Goal: Task Accomplishment & Management: Manage account settings

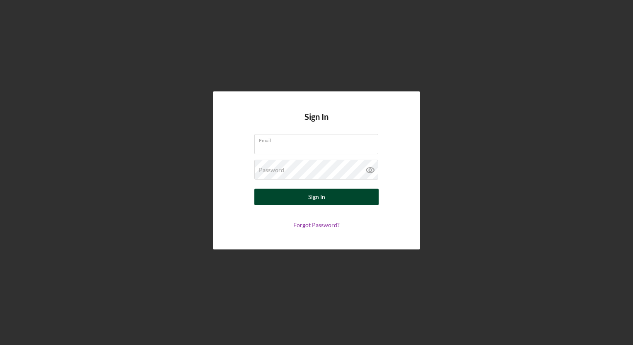
type input "[EMAIL_ADDRESS][PERSON_NAME][DOMAIN_NAME]"
click at [300, 195] on button "Sign In" at bounding box center [316, 197] width 124 height 17
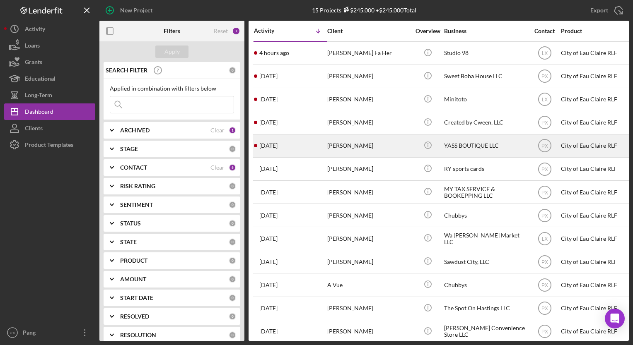
click at [333, 148] on div "[PERSON_NAME]" at bounding box center [368, 146] width 83 height 22
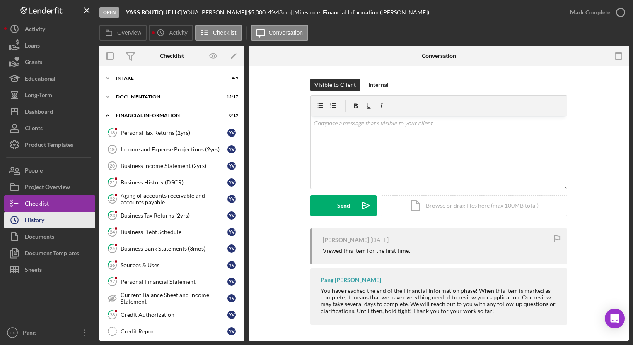
click at [31, 220] on div "History" at bounding box center [34, 221] width 19 height 19
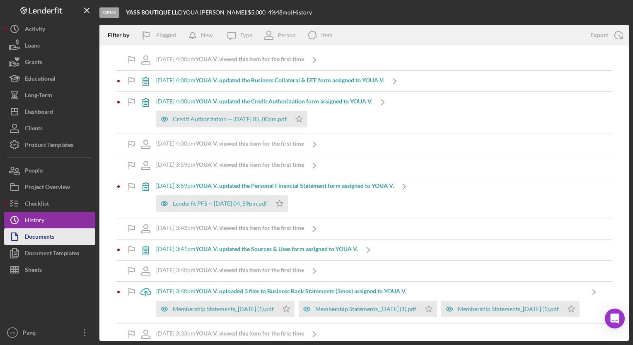
click at [45, 236] on div "Documents" at bounding box center [39, 238] width 29 height 19
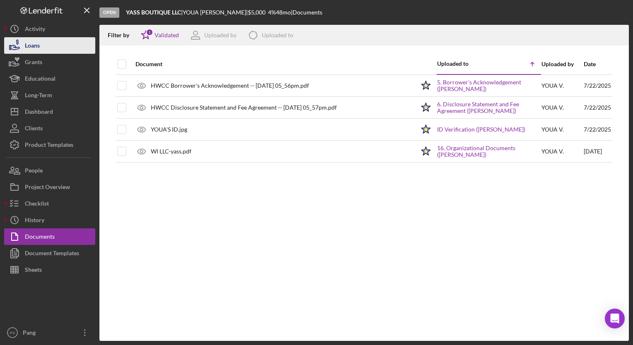
click at [30, 39] on div "Loans" at bounding box center [32, 46] width 15 height 19
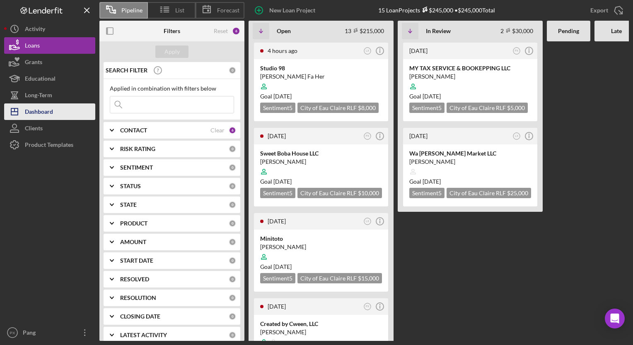
click at [40, 109] on div "Dashboard" at bounding box center [39, 113] width 28 height 19
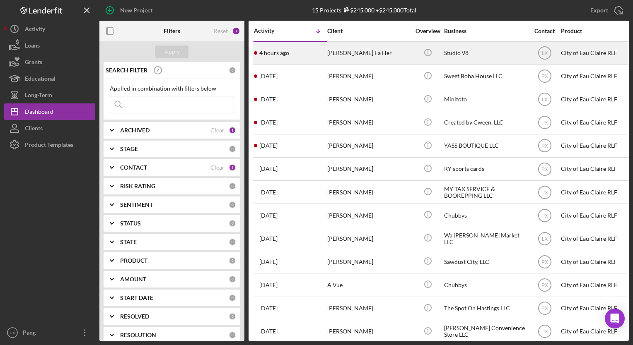
click at [304, 57] on div "4 hours ago [PERSON_NAME] Fa Her" at bounding box center [290, 53] width 72 height 22
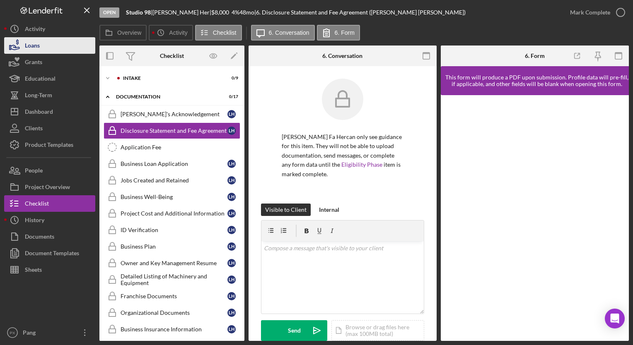
click at [42, 38] on button "Loans" at bounding box center [49, 45] width 91 height 17
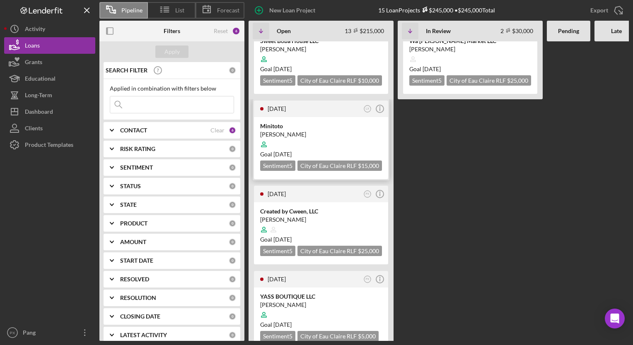
scroll to position [129, 0]
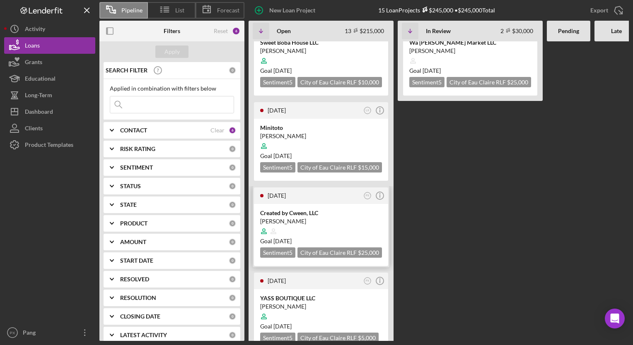
click at [311, 217] on div "[PERSON_NAME]" at bounding box center [321, 221] width 122 height 8
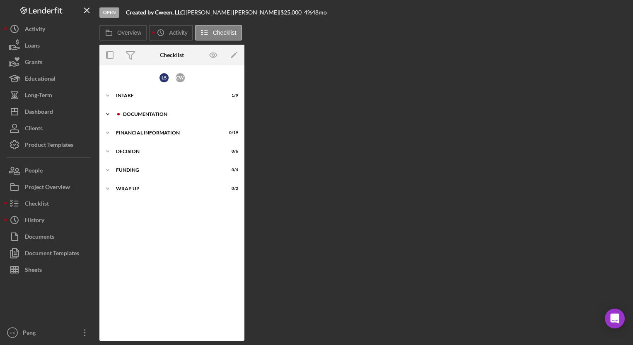
click at [162, 116] on div "Documentation" at bounding box center [178, 114] width 111 height 5
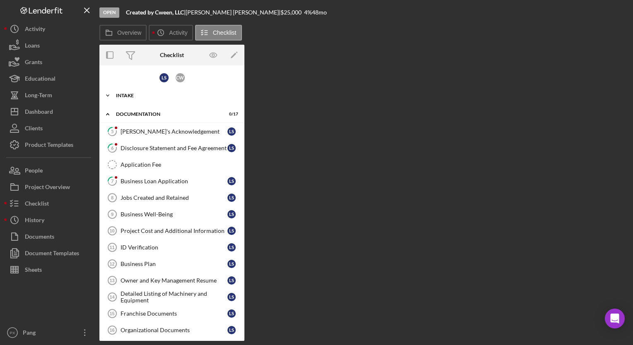
click at [146, 97] on div "Intake" at bounding box center [175, 95] width 118 height 5
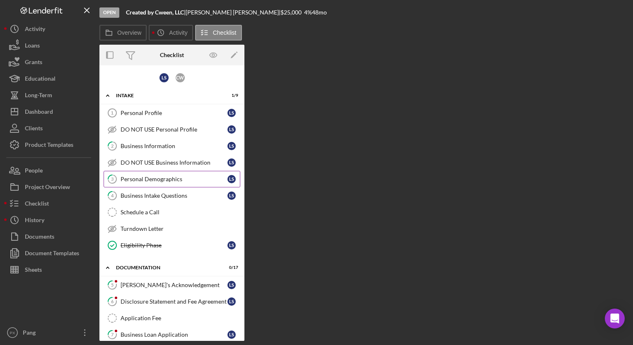
click at [165, 178] on div "Personal Demographics" at bounding box center [174, 179] width 107 height 7
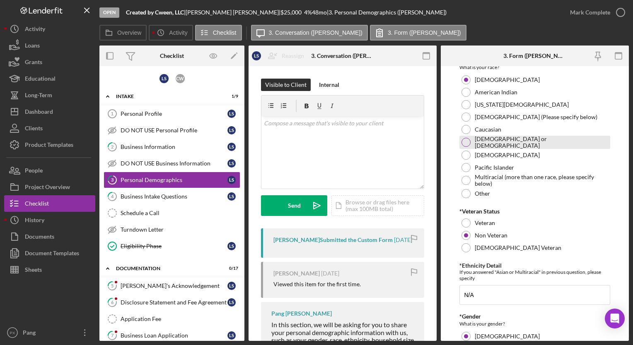
scroll to position [173, 0]
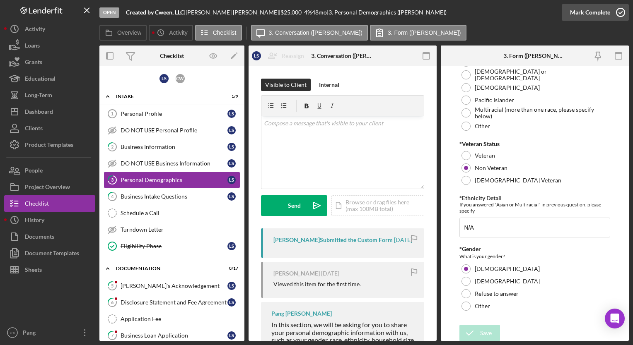
click at [622, 12] on icon "button" at bounding box center [620, 12] width 21 height 21
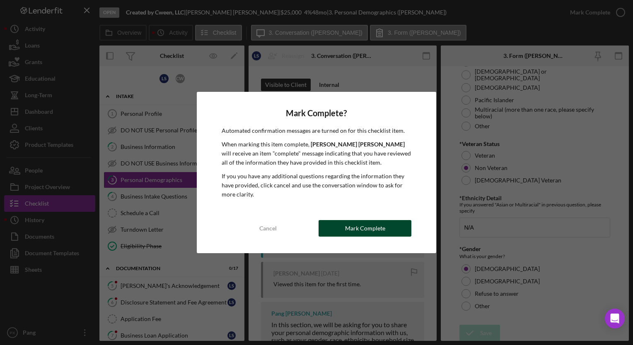
click at [388, 231] on button "Mark Complete" at bounding box center [365, 228] width 93 height 17
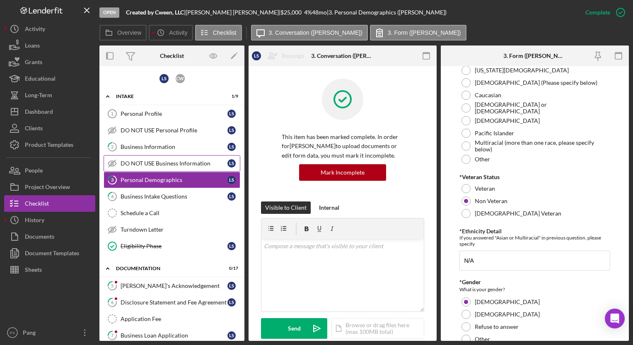
scroll to position [206, 0]
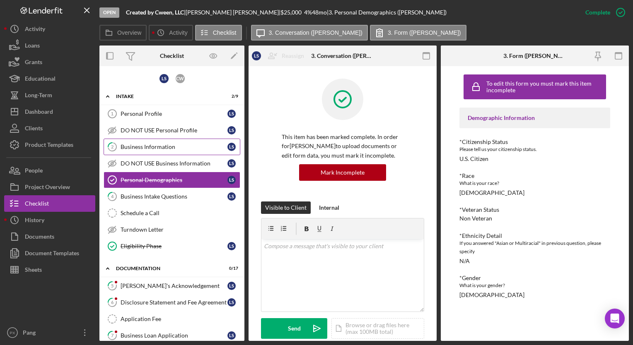
click at [141, 147] on div "Business Information" at bounding box center [174, 147] width 107 height 7
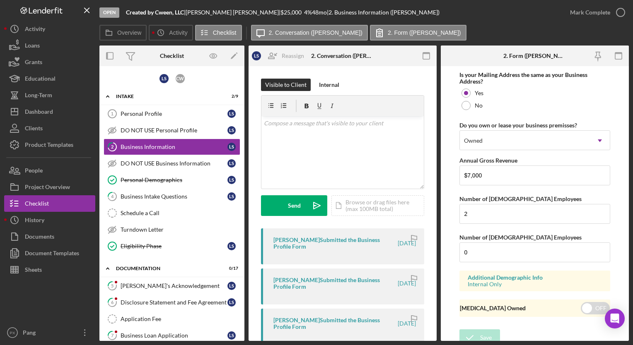
scroll to position [757, 0]
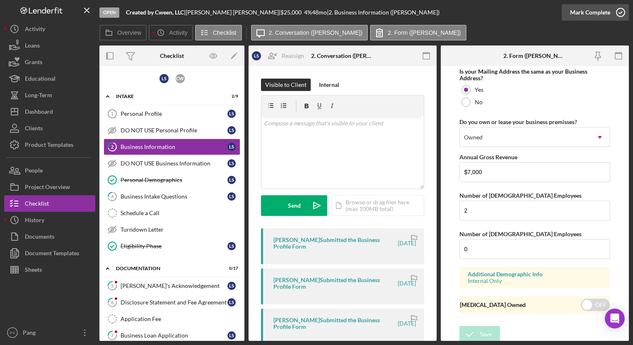
click at [622, 12] on icon "button" at bounding box center [620, 12] width 21 height 21
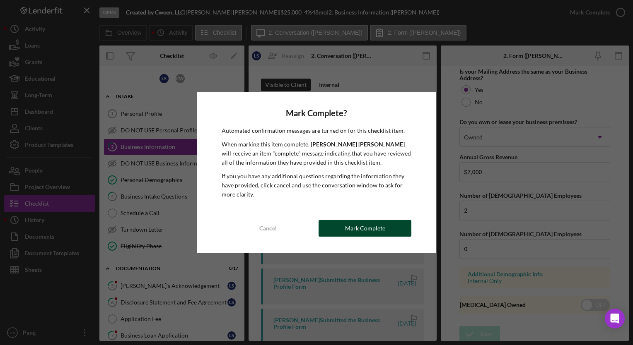
click at [362, 227] on div "Mark Complete" at bounding box center [365, 228] width 40 height 17
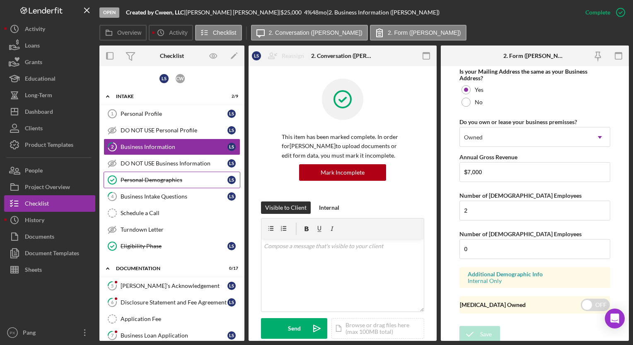
scroll to position [450, 0]
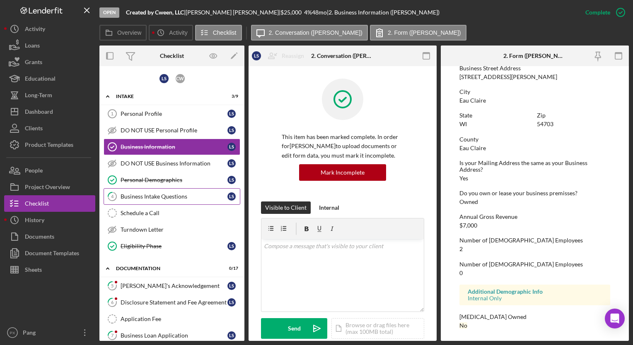
click at [137, 197] on div "Business Intake Questions" at bounding box center [174, 196] width 107 height 7
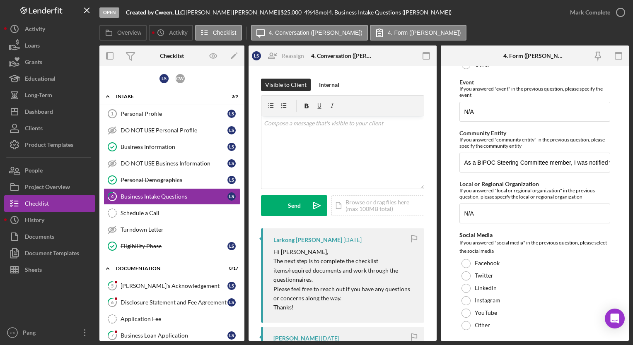
scroll to position [2102, 0]
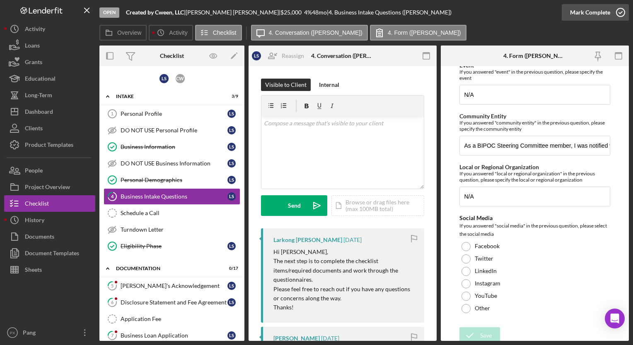
click at [619, 7] on icon "button" at bounding box center [620, 12] width 21 height 21
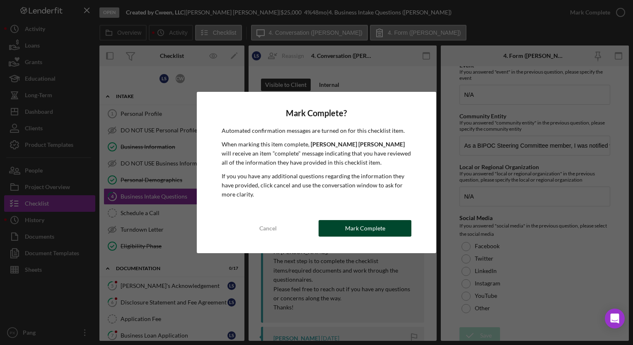
click at [365, 228] on div "Mark Complete" at bounding box center [365, 228] width 40 height 17
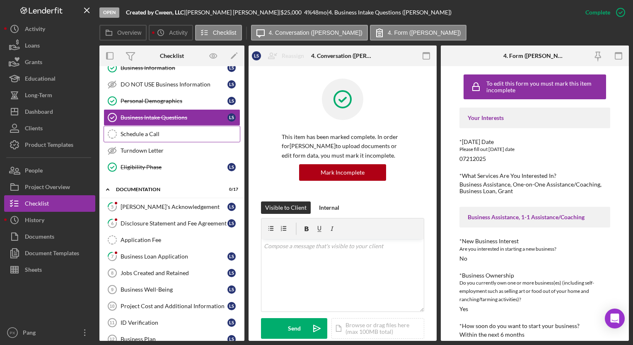
scroll to position [80, 0]
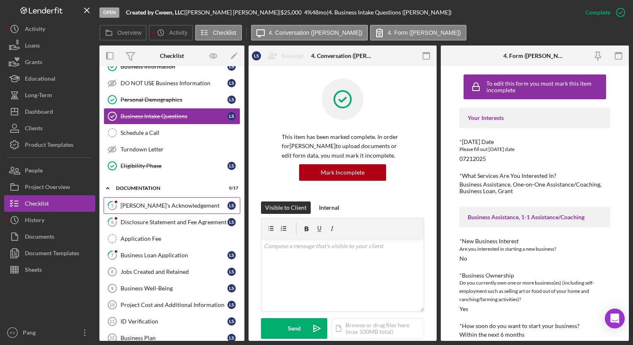
click at [158, 205] on div "[PERSON_NAME]'s Acknowledgement" at bounding box center [174, 206] width 107 height 7
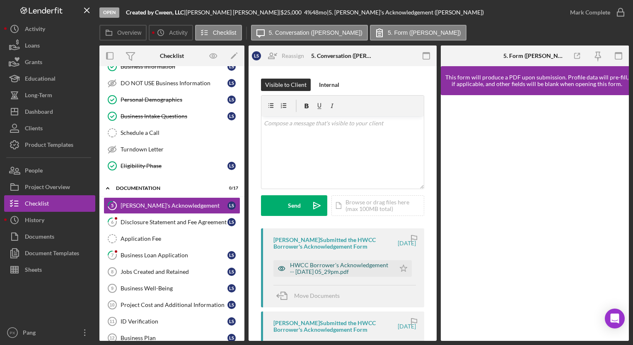
click at [314, 269] on div "HWCC Borrower's Acknowledgement -- [DATE] 05_29pm.pdf" at bounding box center [340, 268] width 101 height 13
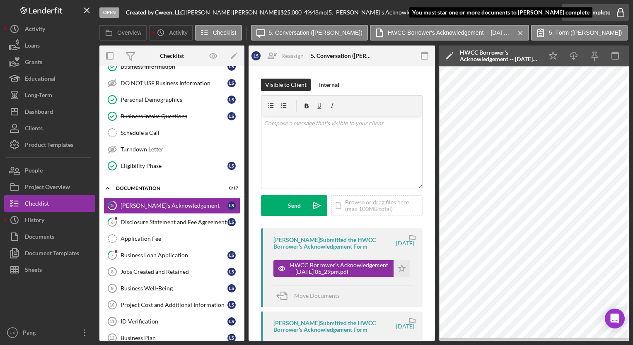
click at [593, 11] on div "Mark Complete" at bounding box center [590, 12] width 40 height 17
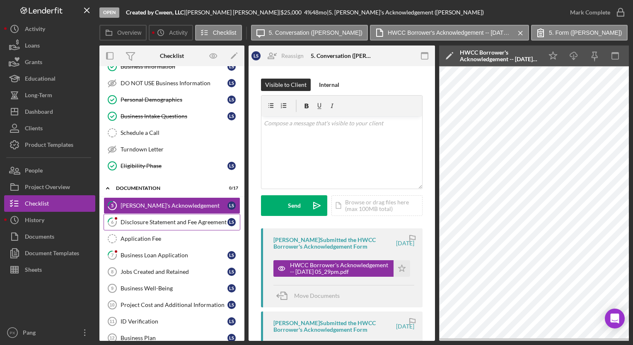
click at [142, 219] on div "Disclosure Statement and Fee Agreement" at bounding box center [174, 222] width 107 height 7
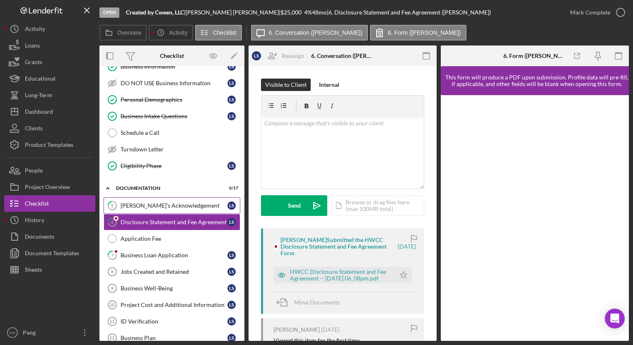
click at [158, 203] on div "[PERSON_NAME]'s Acknowledgement" at bounding box center [174, 206] width 107 height 7
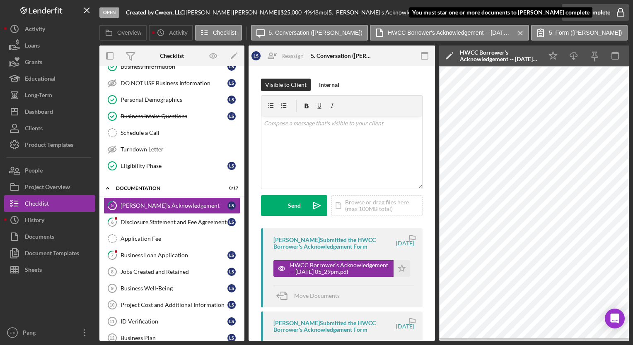
click at [590, 10] on div "Mark Complete" at bounding box center [590, 12] width 40 height 17
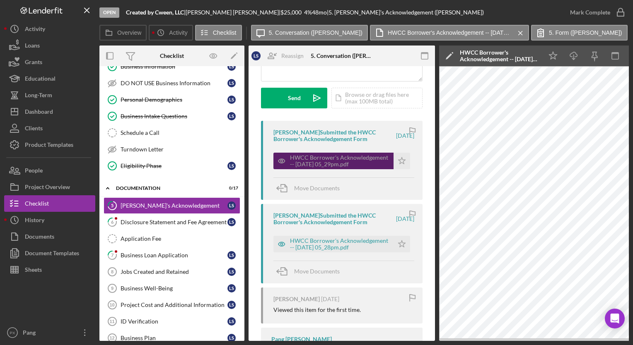
scroll to position [109, 0]
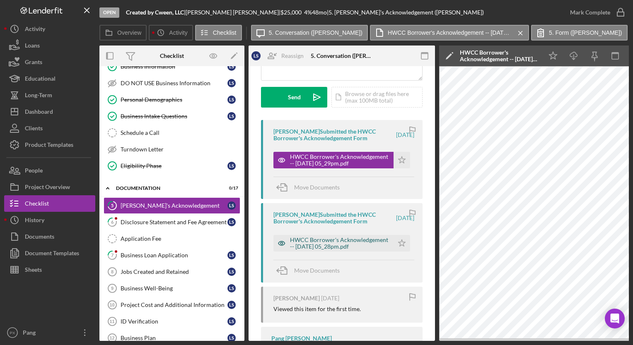
click at [329, 239] on div "HWCC Borrower's Acknowledgement -- [DATE] 05_28pm.pdf" at bounding box center [339, 243] width 99 height 13
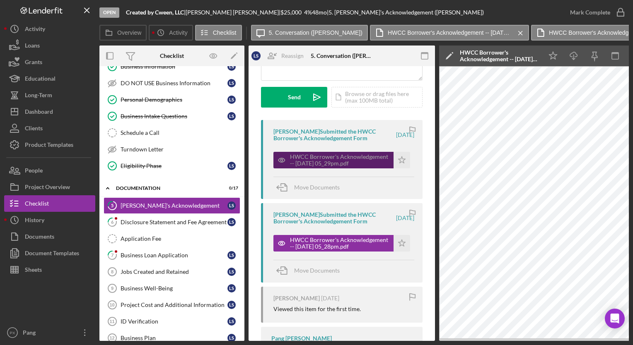
click at [320, 159] on div "HWCC Borrower's Acknowledgement -- [DATE] 05_29pm.pdf" at bounding box center [339, 160] width 99 height 13
click at [306, 163] on div "HWCC Borrower's Acknowledgement -- [DATE] 05_29pm.pdf" at bounding box center [339, 160] width 99 height 13
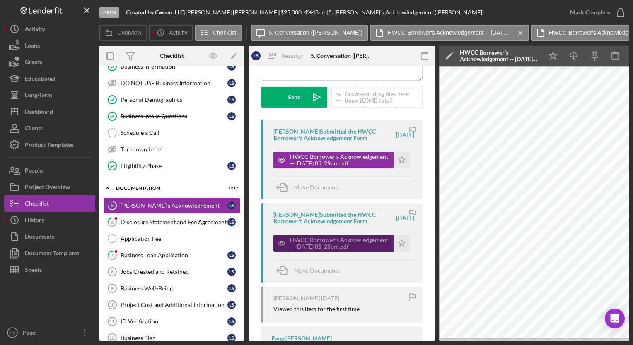
click at [311, 239] on div "HWCC Borrower's Acknowledgement -- [DATE] 05_28pm.pdf" at bounding box center [339, 243] width 99 height 13
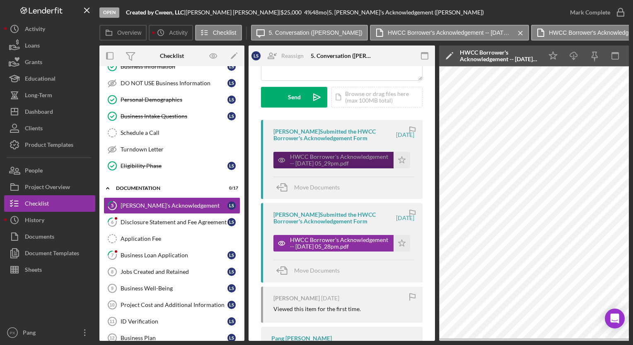
click at [331, 162] on div "HWCC Borrower's Acknowledgement -- [DATE] 05_29pm.pdf" at bounding box center [339, 160] width 99 height 13
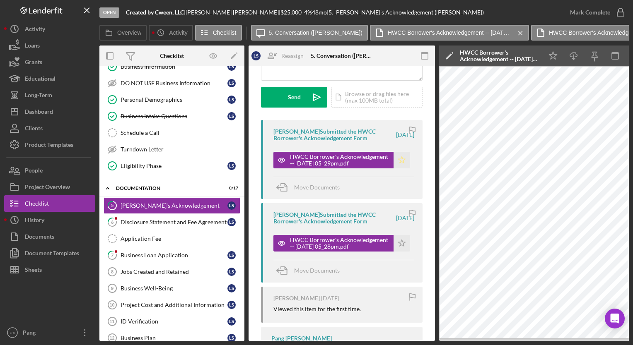
click at [398, 159] on polygon "button" at bounding box center [401, 160] width 7 height 7
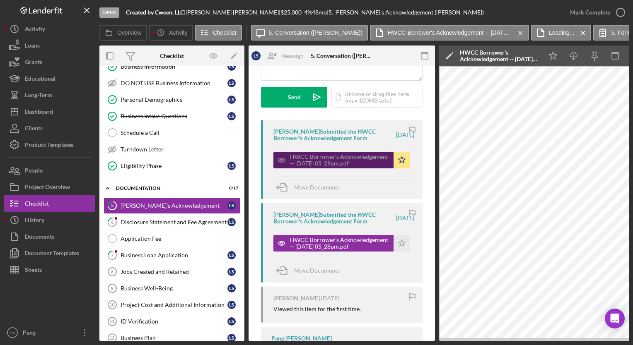
click at [348, 161] on div "HWCC Borrower's Acknowledgement -- [DATE] 05_29pm.pdf" at bounding box center [339, 160] width 99 height 13
click at [312, 160] on div "HWCC Borrower's Acknowledgement -- [DATE] 05_29pm.pdf" at bounding box center [339, 160] width 99 height 13
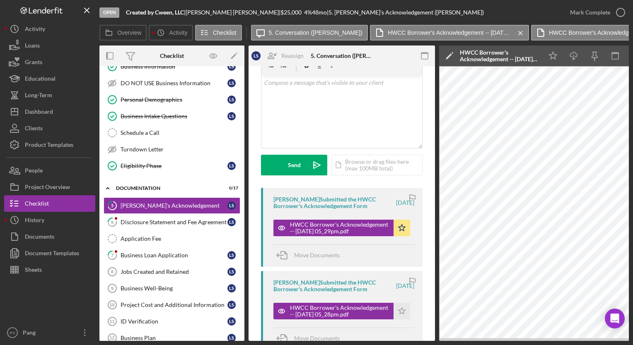
scroll to position [0, 0]
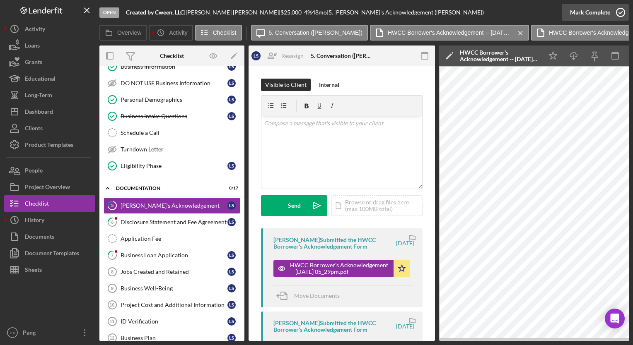
click at [622, 10] on icon "button" at bounding box center [620, 12] width 21 height 21
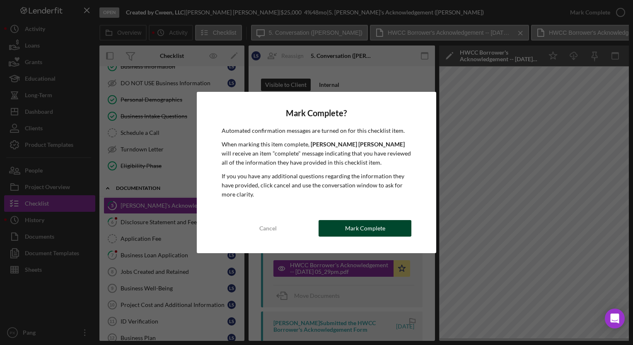
click at [378, 228] on div "Mark Complete" at bounding box center [365, 228] width 40 height 17
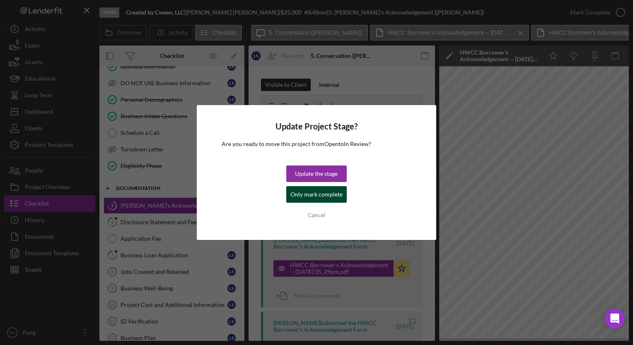
click at [317, 198] on div "Only mark complete" at bounding box center [316, 194] width 52 height 17
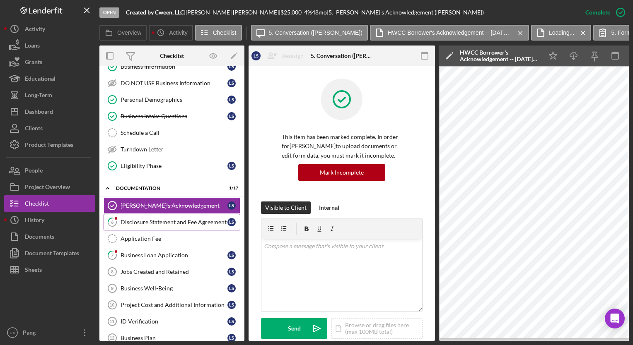
click at [143, 220] on div "Disclosure Statement and Fee Agreement" at bounding box center [174, 222] width 107 height 7
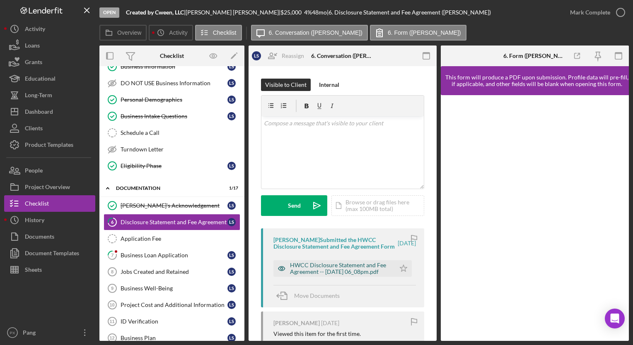
click at [325, 272] on div "HWCC Disclosure Statement and Fee Agreement -- [DATE] 06_08pm.pdf" at bounding box center [340, 268] width 101 height 13
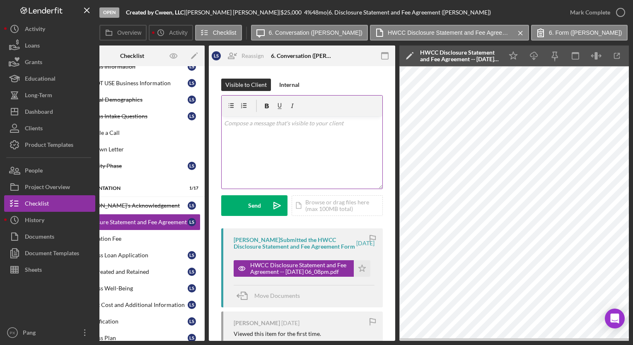
scroll to position [0, 46]
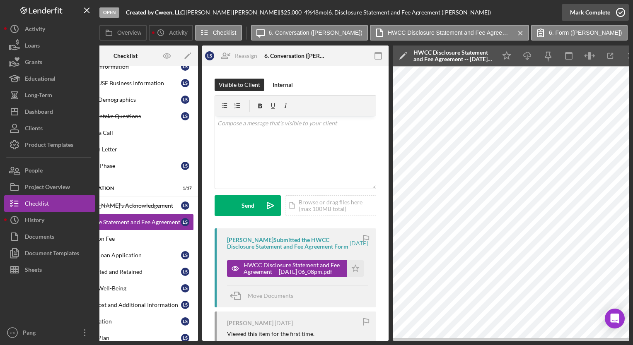
click at [617, 17] on icon "button" at bounding box center [620, 12] width 21 height 21
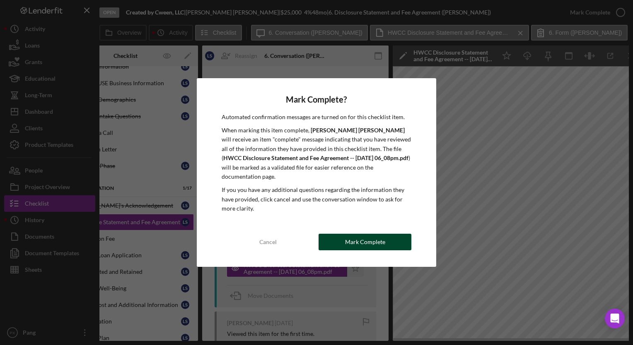
click at [397, 241] on button "Mark Complete" at bounding box center [365, 242] width 93 height 17
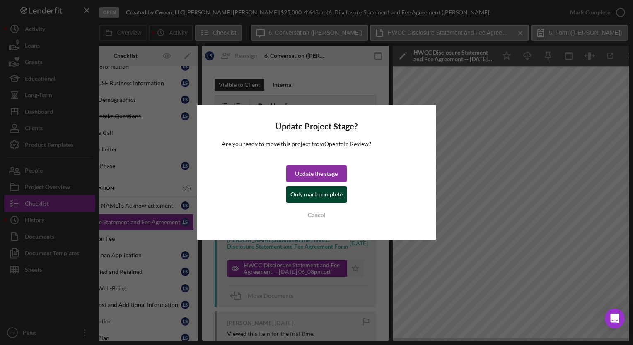
click at [312, 194] on div "Only mark complete" at bounding box center [316, 194] width 52 height 17
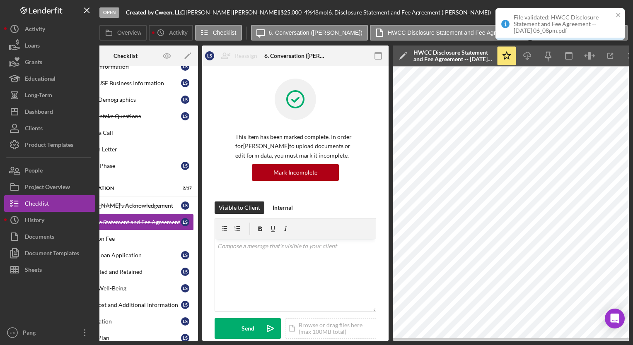
scroll to position [0, 0]
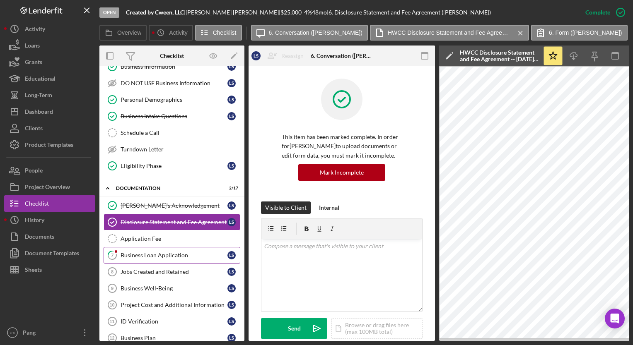
click at [182, 257] on link "7 Business Loan Application L S" at bounding box center [172, 255] width 137 height 17
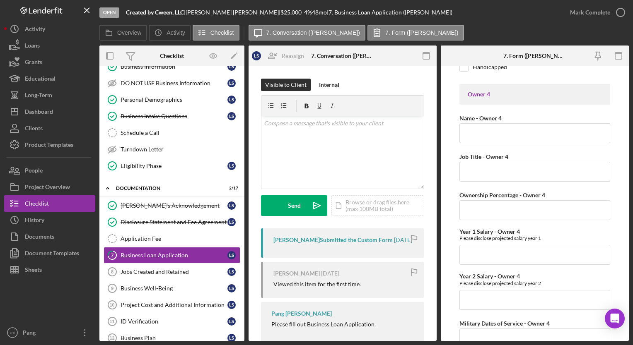
scroll to position [3463, 0]
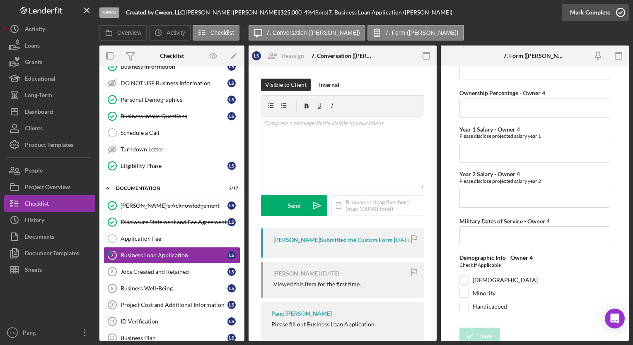
click at [623, 11] on icon "button" at bounding box center [620, 12] width 21 height 21
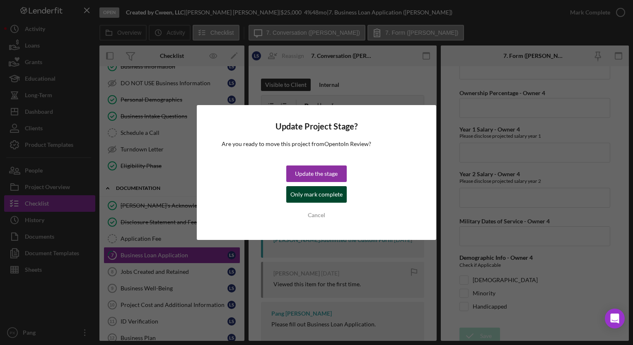
click at [330, 195] on div "Only mark complete" at bounding box center [316, 194] width 52 height 17
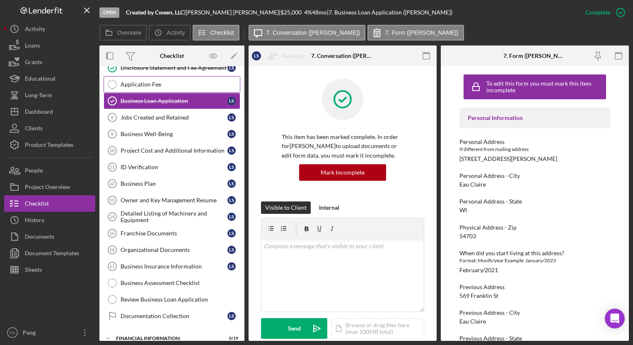
scroll to position [296, 0]
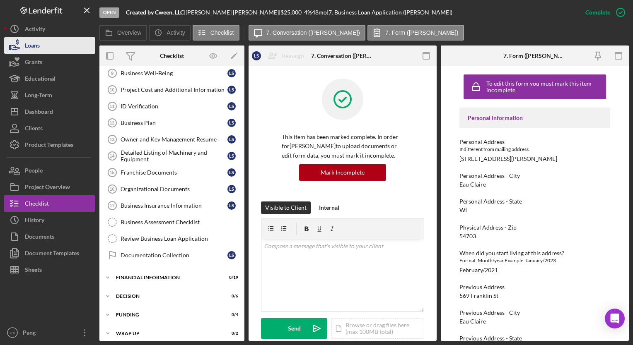
click at [31, 52] on div "Loans" at bounding box center [32, 46] width 15 height 19
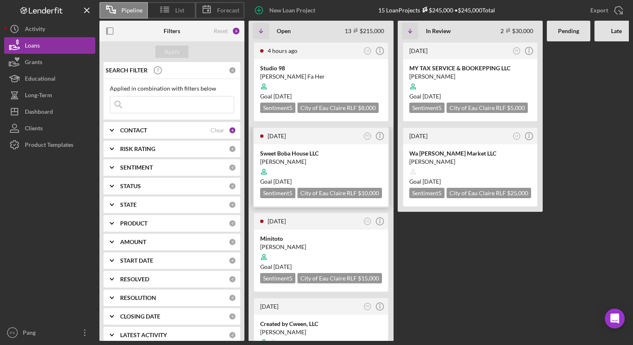
click at [304, 156] on div "Sweet Boba House LLC" at bounding box center [321, 154] width 122 height 8
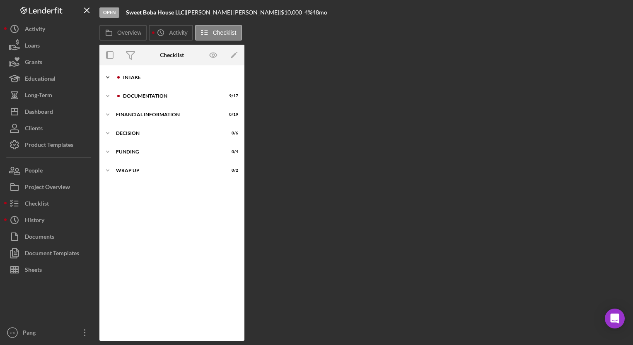
click at [140, 77] on div "Intake" at bounding box center [178, 77] width 111 height 5
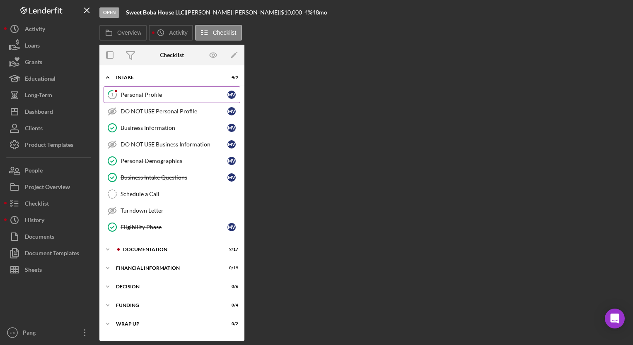
click at [147, 93] on div "Personal Profile" at bounding box center [174, 95] width 107 height 7
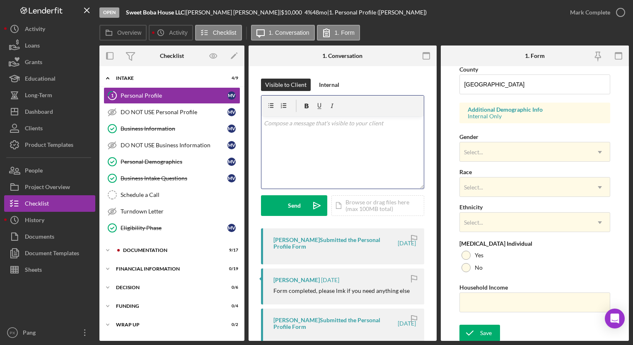
click at [353, 136] on div "v Color teal Color pink Remove color Add row above Add row below Add column bef…" at bounding box center [342, 152] width 162 height 72
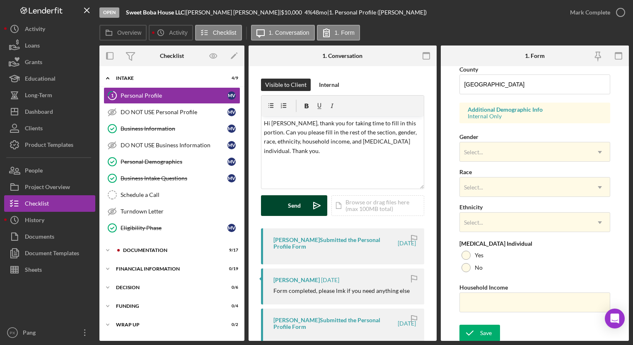
click at [292, 202] on div "Send" at bounding box center [294, 205] width 13 height 21
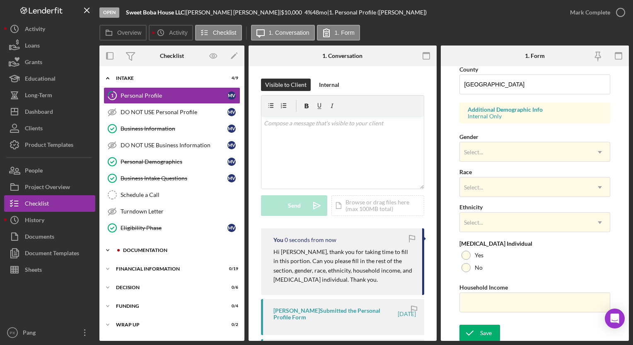
click at [154, 248] on div "Documentation" at bounding box center [178, 250] width 111 height 5
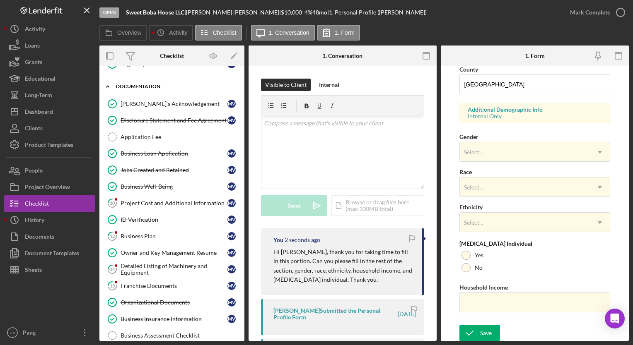
scroll to position [165, 0]
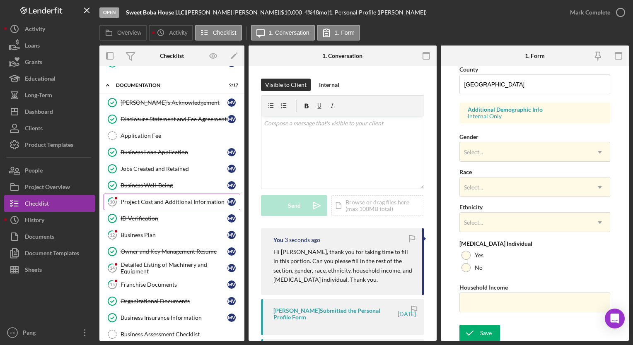
click at [144, 201] on div "Project Cost and Additional Information" at bounding box center [174, 202] width 107 height 7
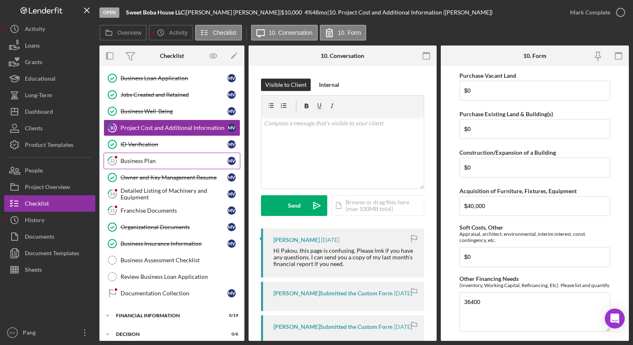
click at [164, 162] on link "12 Business Plan M V" at bounding box center [172, 161] width 137 height 17
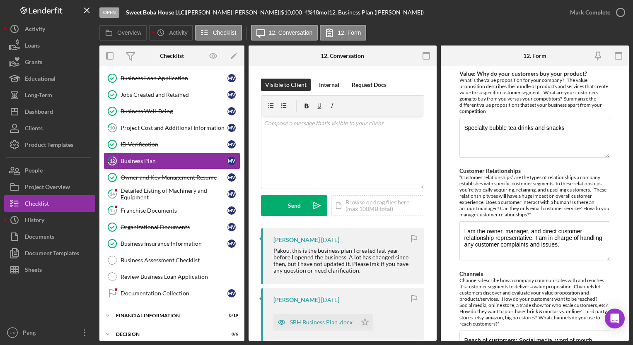
click at [433, 265] on div "Visible to Client Internal Request Docs v Color teal Color pink Remove color Ad…" at bounding box center [343, 299] width 188 height 466
click at [147, 191] on div "Detailed Listing of Machinery and Equipment" at bounding box center [174, 194] width 107 height 13
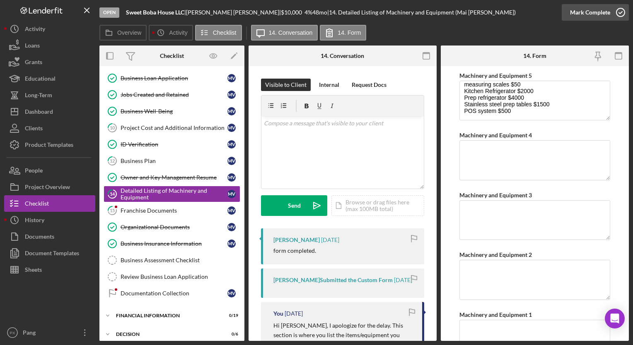
click at [618, 10] on icon "button" at bounding box center [620, 12] width 21 height 21
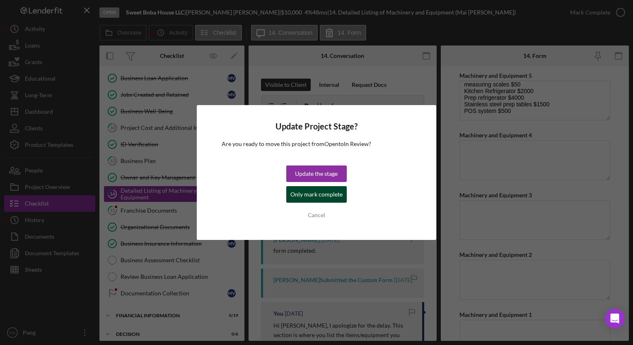
click at [310, 193] on div "Only mark complete" at bounding box center [316, 194] width 52 height 17
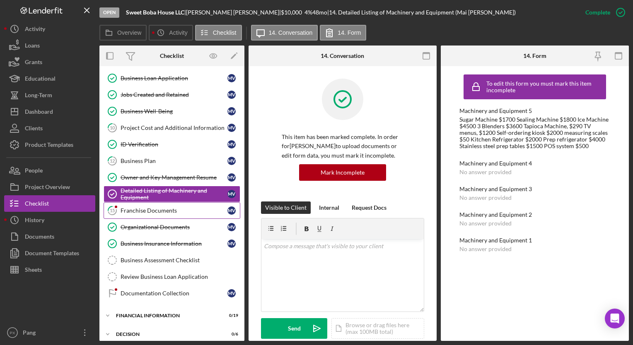
click at [154, 213] on link "15 Franchise Documents M V" at bounding box center [172, 211] width 137 height 17
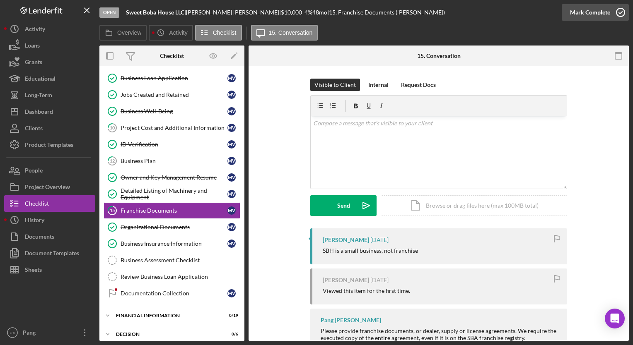
click at [624, 10] on icon "button" at bounding box center [620, 12] width 21 height 21
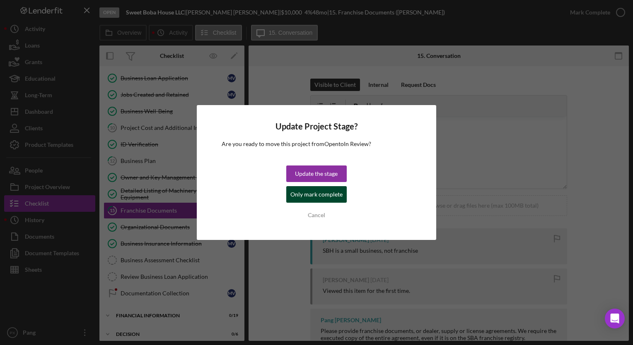
click at [324, 196] on div "Only mark complete" at bounding box center [316, 194] width 52 height 17
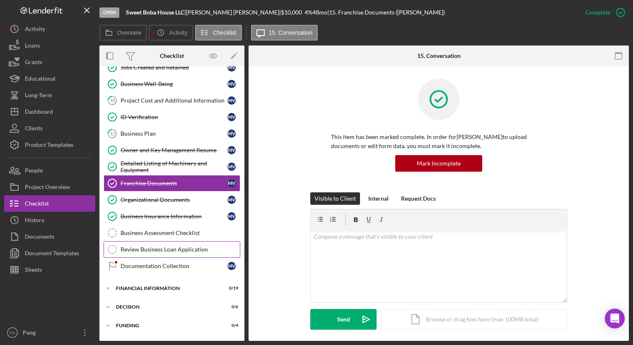
scroll to position [268, 0]
click at [147, 262] on div "Documentation Collection" at bounding box center [174, 265] width 107 height 7
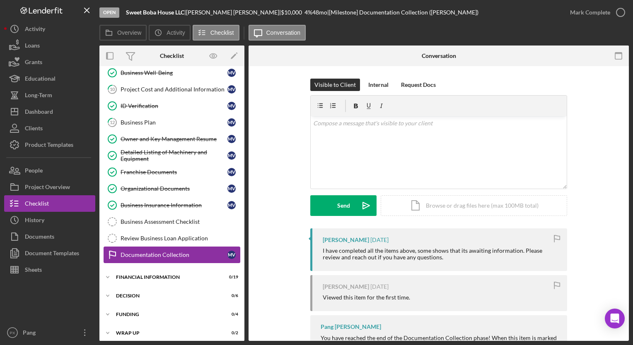
scroll to position [218, 0]
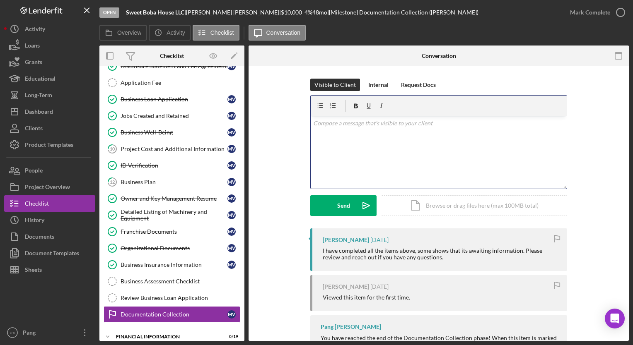
click at [425, 129] on div "v Color teal Color pink Remove color Add row above Add row below Add column bef…" at bounding box center [439, 152] width 256 height 72
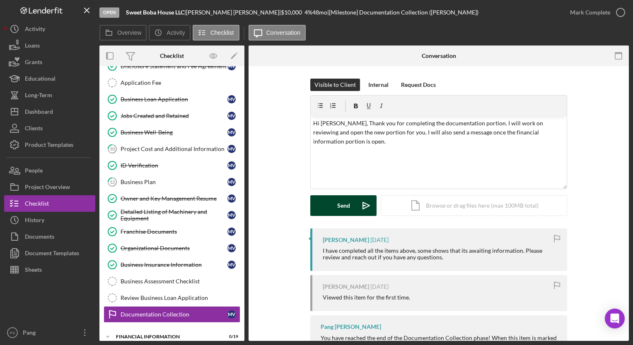
click at [337, 210] on div "Send" at bounding box center [343, 205] width 13 height 21
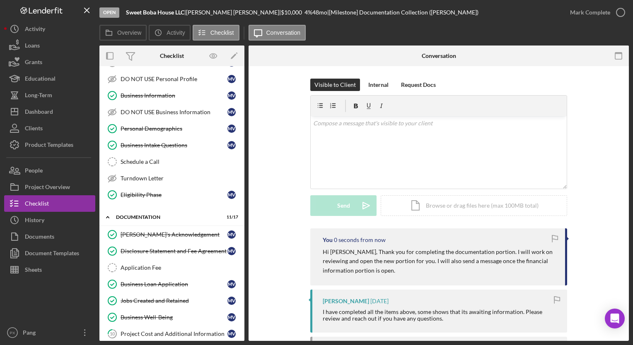
scroll to position [0, 0]
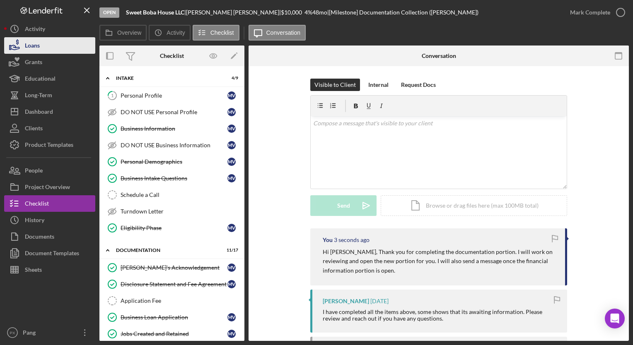
click at [36, 44] on div "Loans" at bounding box center [32, 46] width 15 height 19
